Goal: Complete application form: Complete application form

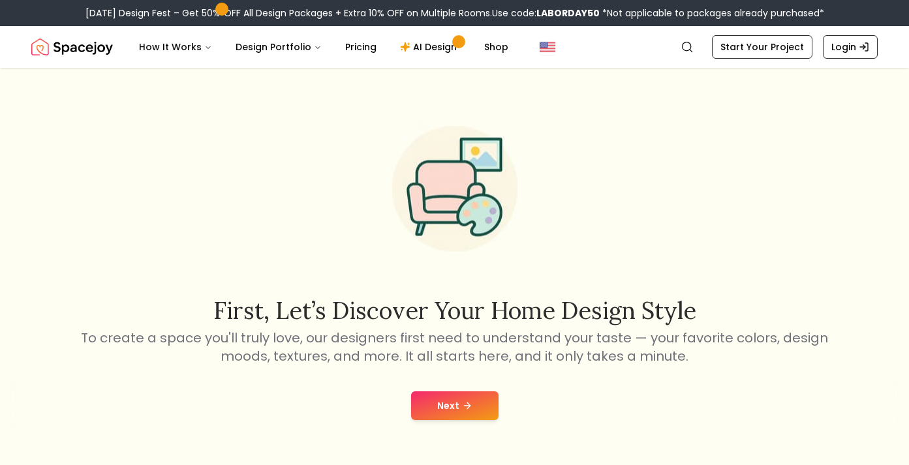
click at [442, 409] on button "Next" at bounding box center [454, 406] width 87 height 29
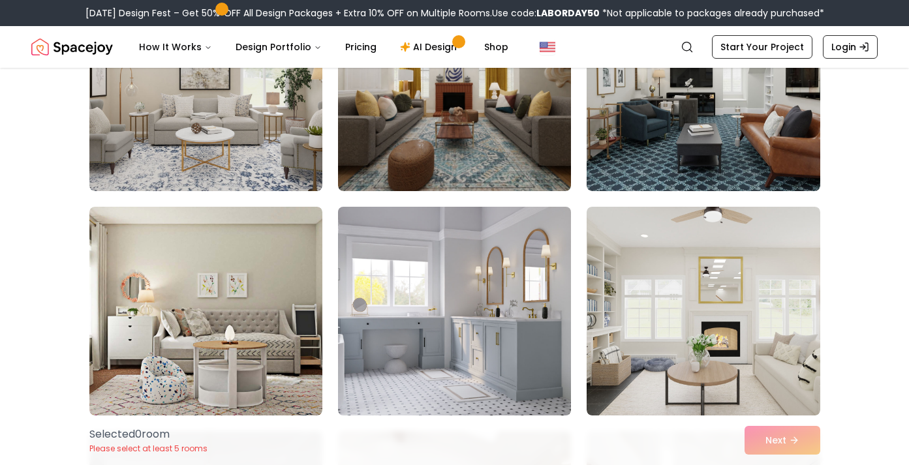
scroll to position [199, 0]
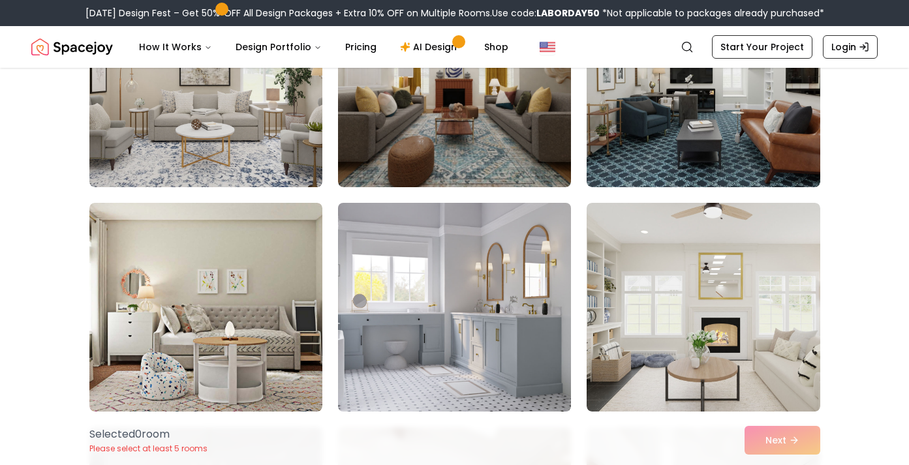
click at [431, 308] on img at bounding box center [454, 307] width 245 height 219
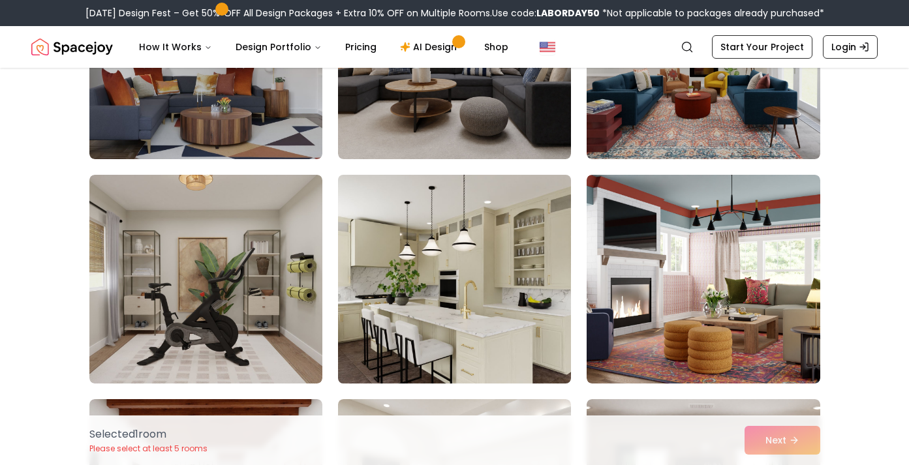
click at [432, 308] on img at bounding box center [454, 279] width 245 height 219
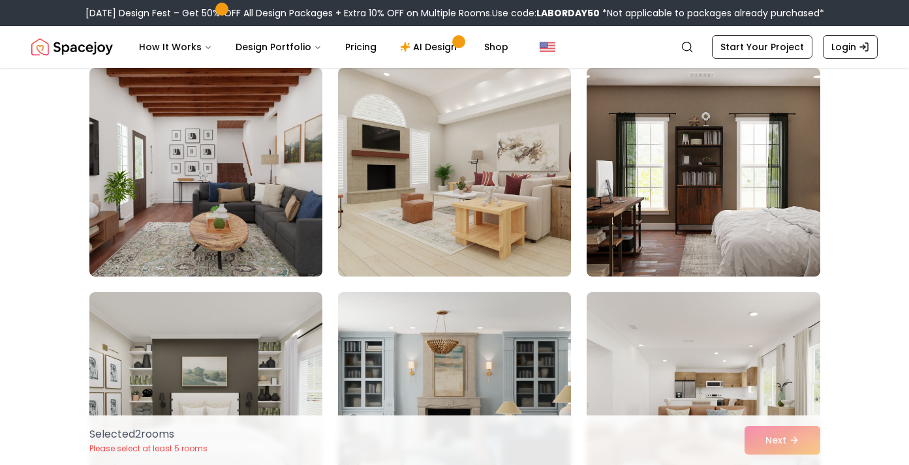
scroll to position [1009, 0]
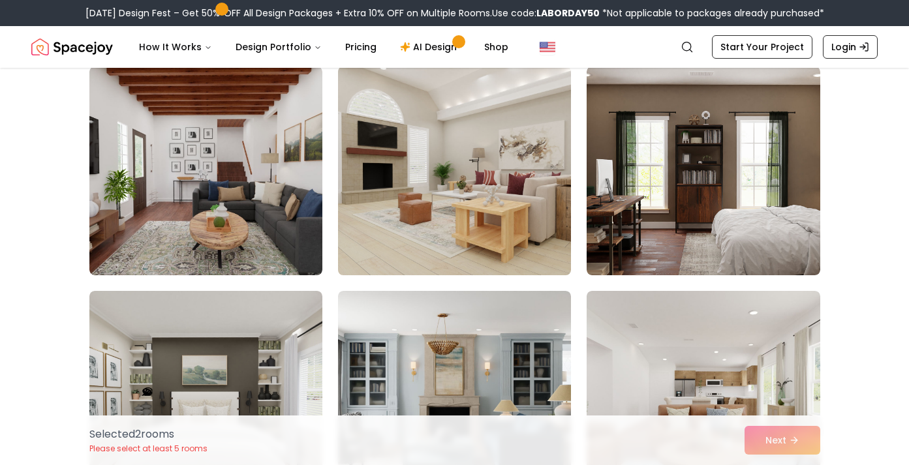
click at [431, 203] on img at bounding box center [454, 170] width 245 height 219
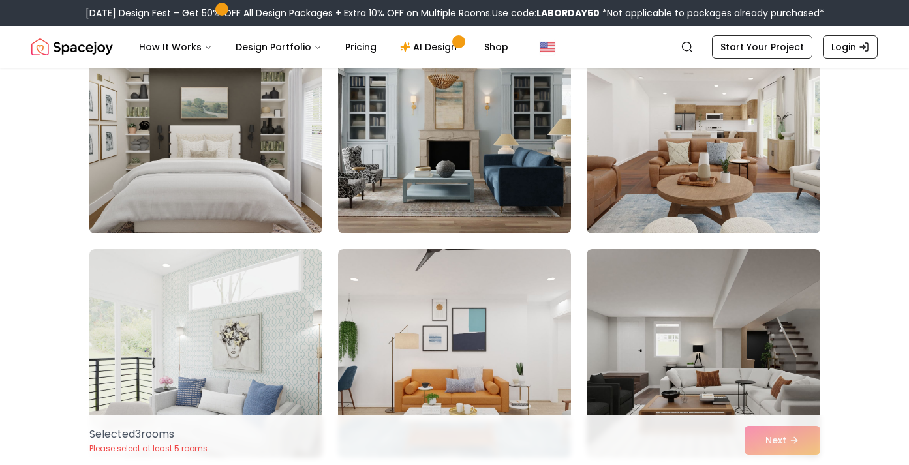
scroll to position [1295, 0]
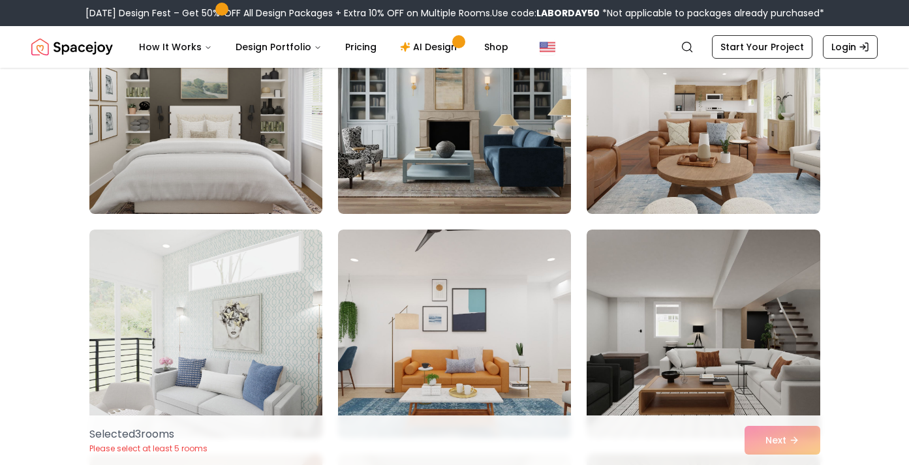
click at [316, 123] on img at bounding box center [206, 109] width 245 height 219
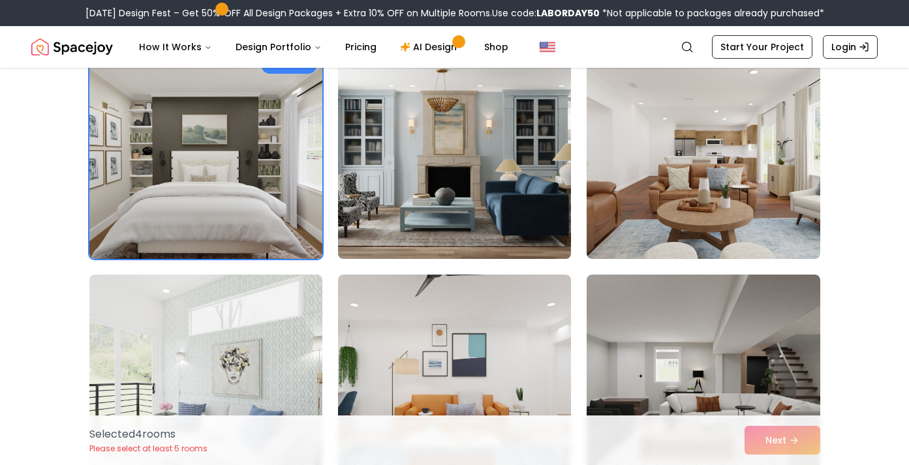
scroll to position [1231, 0]
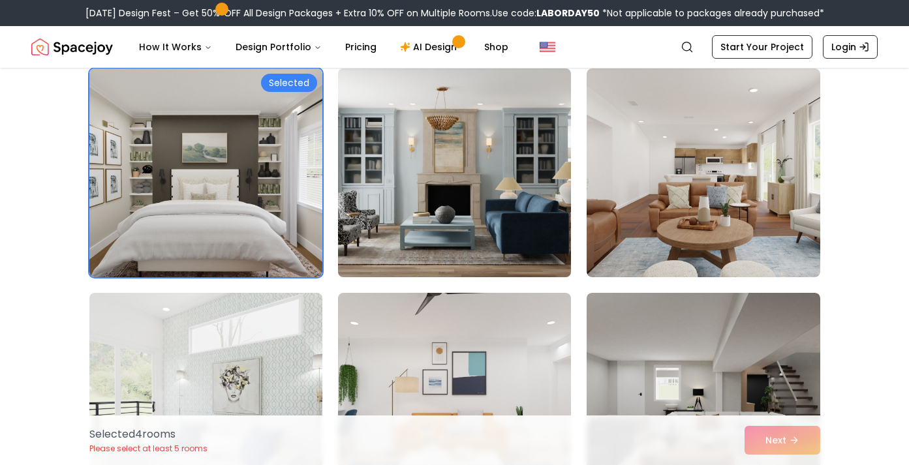
click at [412, 183] on img at bounding box center [454, 172] width 245 height 219
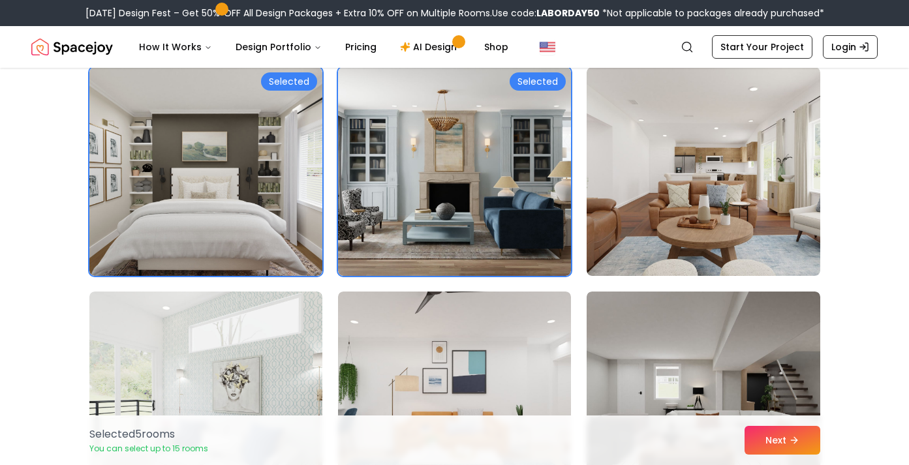
scroll to position [1422, 0]
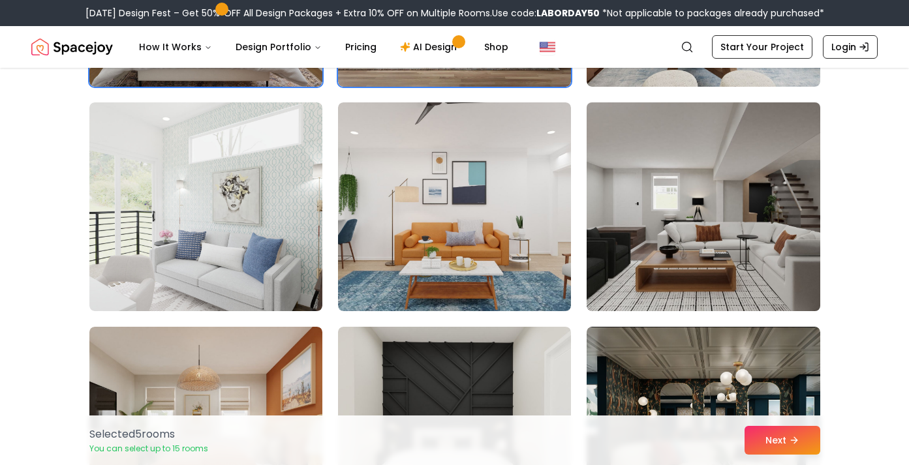
click at [717, 266] on img at bounding box center [703, 206] width 245 height 219
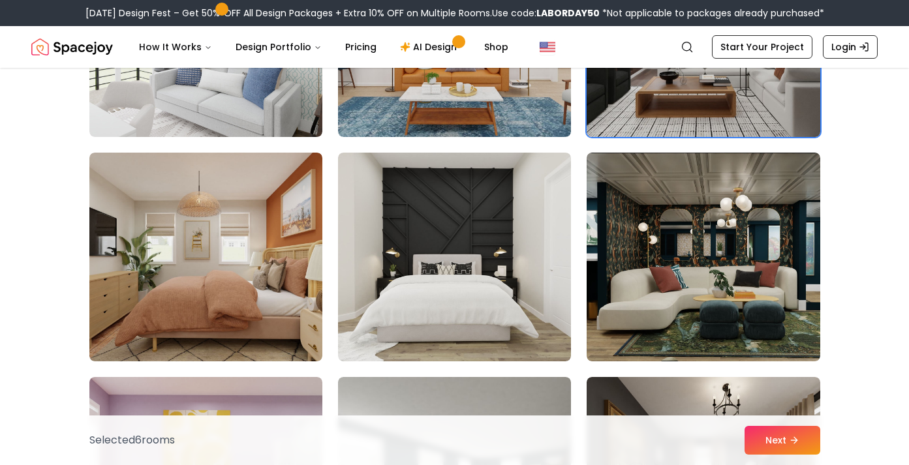
scroll to position [1603, 0]
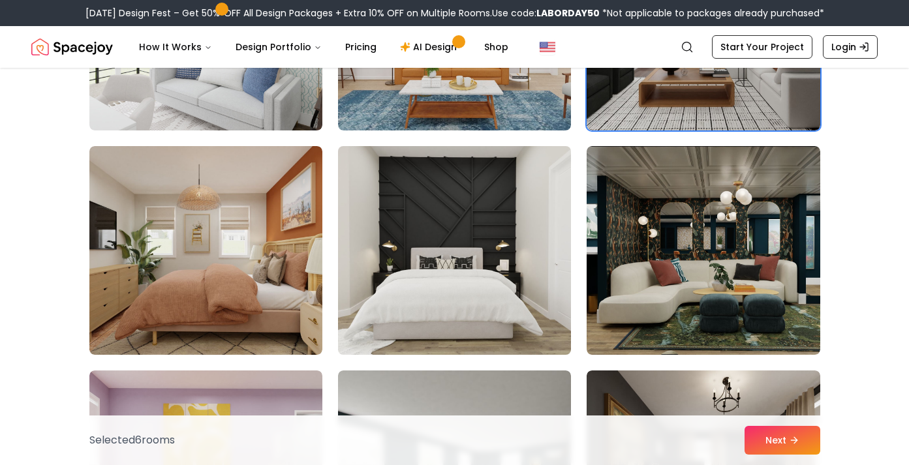
click at [473, 241] on img at bounding box center [454, 250] width 245 height 219
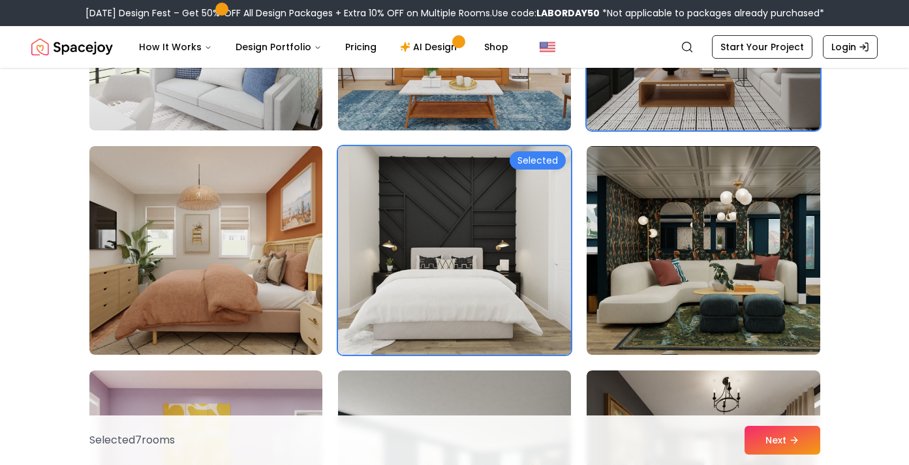
scroll to position [1801, 0]
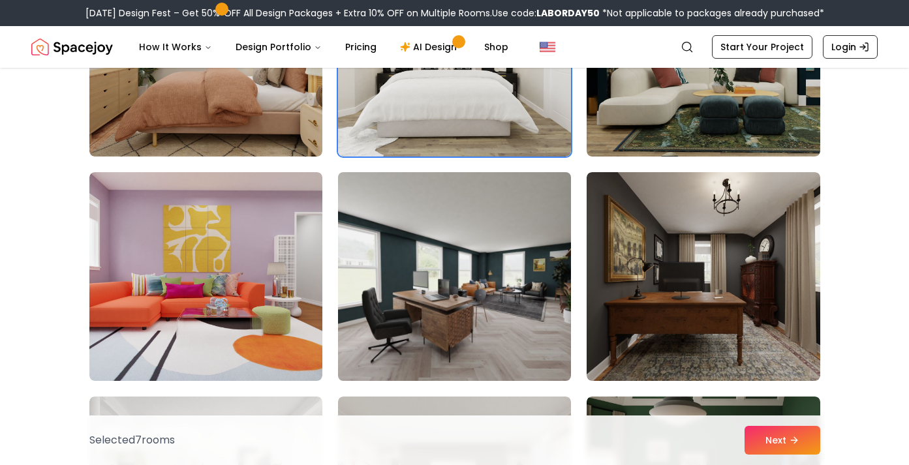
click at [510, 324] on img at bounding box center [454, 276] width 245 height 219
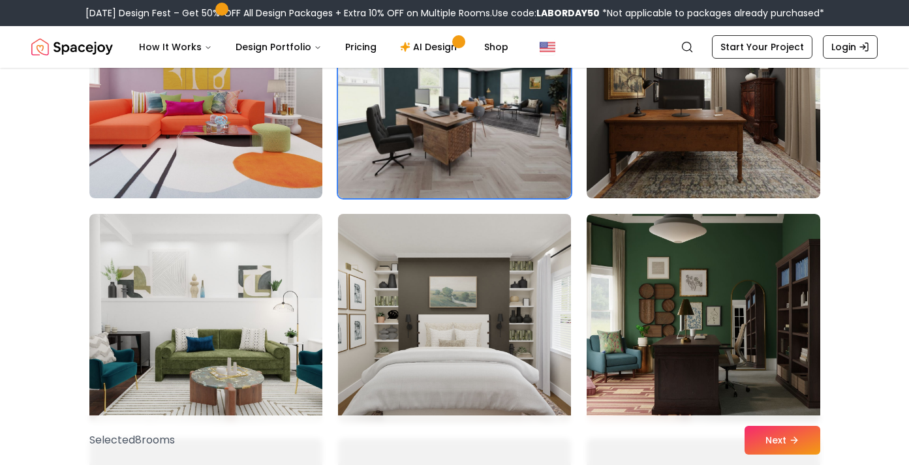
scroll to position [2032, 0]
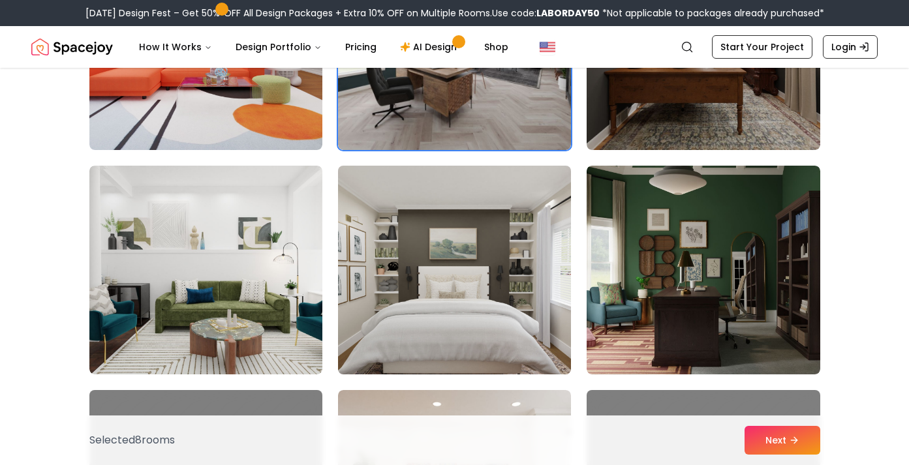
click at [474, 316] on img at bounding box center [454, 270] width 245 height 219
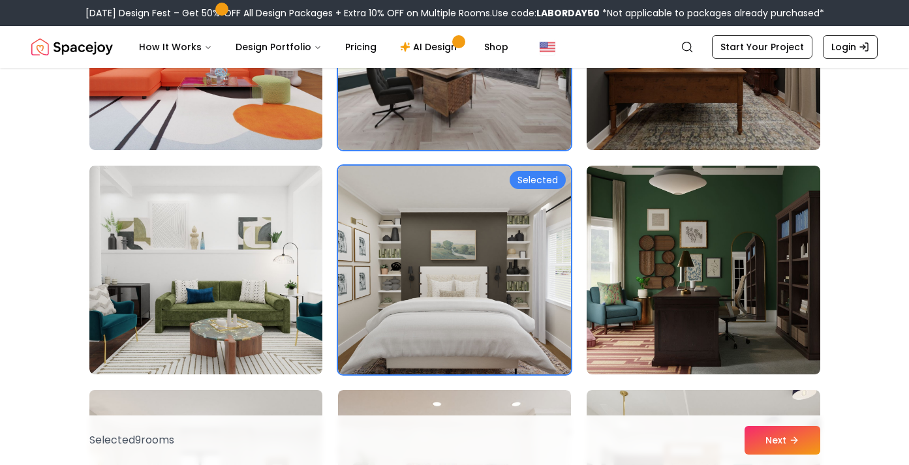
scroll to position [2251, 0]
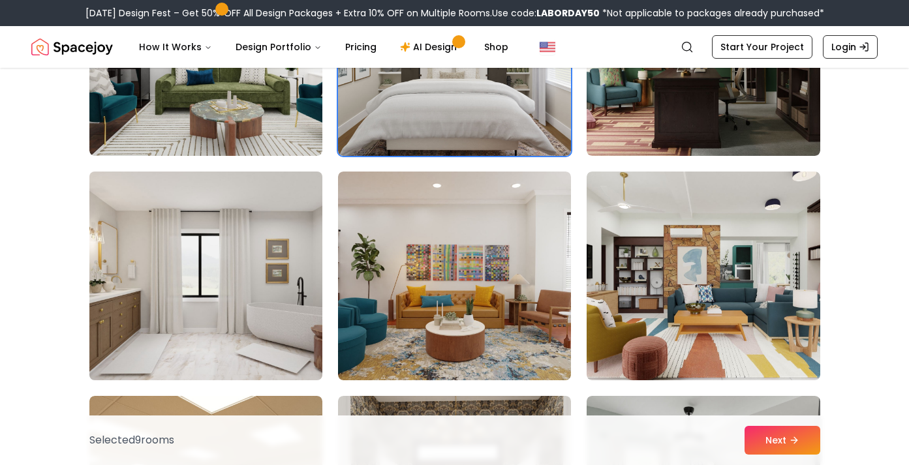
click at [252, 364] on img at bounding box center [206, 275] width 245 height 219
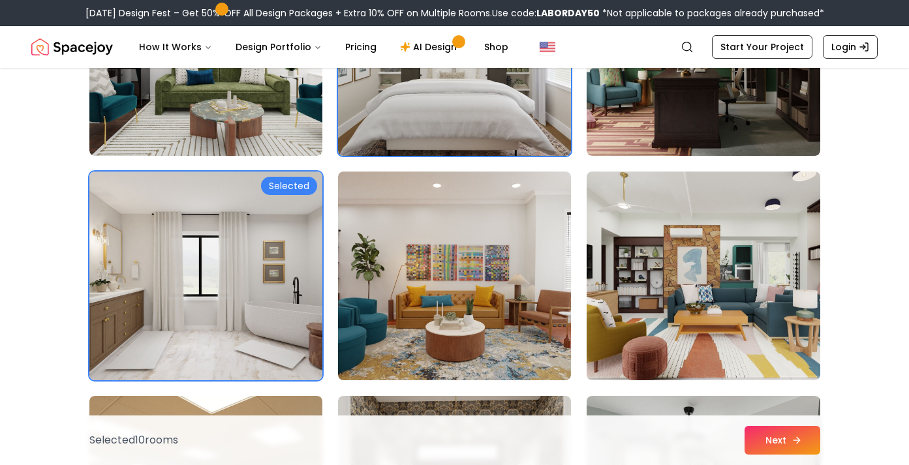
click at [801, 445] on button "Next" at bounding box center [783, 440] width 76 height 29
